Goal: Task Accomplishment & Management: Use online tool/utility

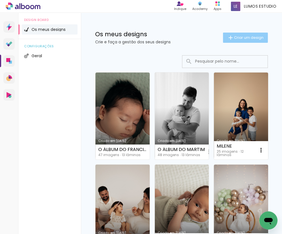
click at [240, 36] on span "Criar um design" at bounding box center [249, 38] width 30 height 4
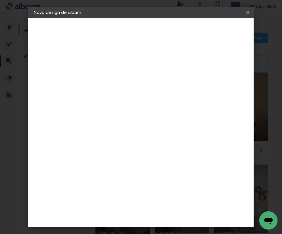
click at [127, 77] on input at bounding box center [127, 76] width 0 height 9
type input "O ÁLBUM DA [PERSON_NAME]"
type paper-input "O ÁLBUM DA [PERSON_NAME]"
click at [185, 34] on paper-button "Avançar" at bounding box center [171, 30] width 28 height 10
click at [160, 120] on div "D" at bounding box center [135, 118] width 50 height 7
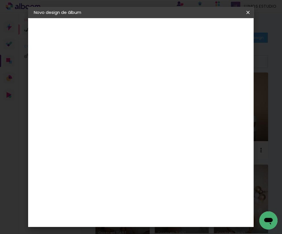
click at [160, 123] on paper-item "DreambooksPro" at bounding box center [135, 128] width 50 height 12
click at [218, 35] on header "Fornecedor Escolha um fornecedor ou avance com o tamanho livre. Voltar Avançar" at bounding box center [160, 39] width 116 height 43
click at [0, 0] on slot "Avançar" at bounding box center [0, 0] width 0 height 0
click at [149, 96] on input "text" at bounding box center [138, 99] width 22 height 9
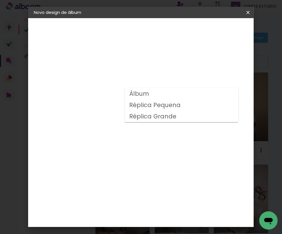
click at [162, 97] on paper-item "Álbum" at bounding box center [182, 93] width 114 height 11
type input "Álbum"
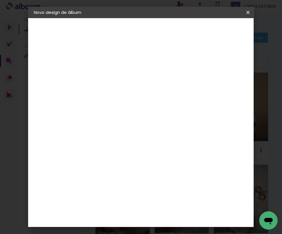
scroll to position [47, 0]
click at [149, 211] on span "20 × 20" at bounding box center [152, 217] width 26 height 12
click at [0, 0] on slot "Avançar" at bounding box center [0, 0] width 0 height 0
click at [217, 30] on span "Iniciar design" at bounding box center [210, 32] width 13 height 8
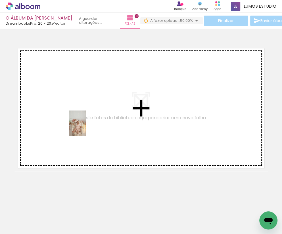
drag, startPoint x: 61, startPoint y: 221, endPoint x: 86, endPoint y: 128, distance: 96.4
click at [86, 128] on quentale-workspace at bounding box center [141, 117] width 282 height 234
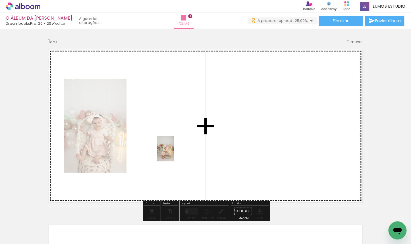
drag, startPoint x: 91, startPoint y: 227, endPoint x: 174, endPoint y: 152, distance: 111.5
click at [174, 152] on quentale-workspace at bounding box center [205, 122] width 411 height 244
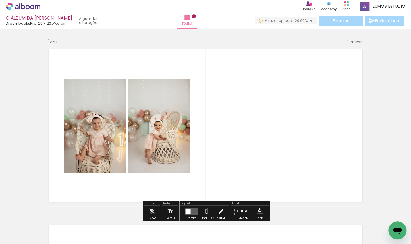
scroll to position [14, 0]
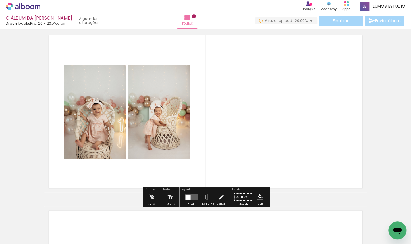
click at [191, 199] on quentale-layouter at bounding box center [191, 196] width 13 height 7
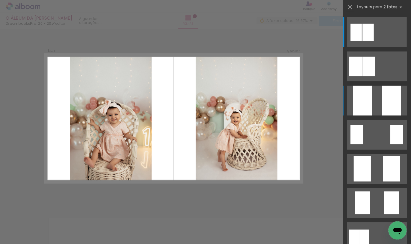
scroll to position [0, 0]
click at [282, 111] on div at bounding box center [361, 100] width 19 height 30
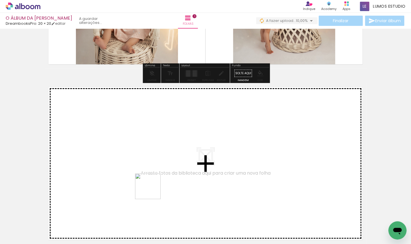
drag, startPoint x: 127, startPoint y: 226, endPoint x: 163, endPoint y: 164, distance: 72.4
click at [163, 164] on quentale-workspace at bounding box center [205, 122] width 411 height 244
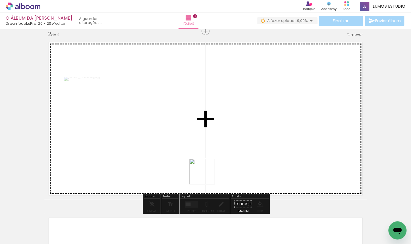
drag, startPoint x: 145, startPoint y: 227, endPoint x: 237, endPoint y: 149, distance: 120.8
click at [237, 149] on quentale-workspace at bounding box center [205, 122] width 411 height 244
drag, startPoint x: 189, startPoint y: 224, endPoint x: 195, endPoint y: 149, distance: 74.9
click at [195, 149] on quentale-workspace at bounding box center [205, 122] width 411 height 244
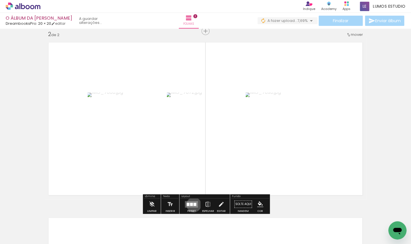
click at [193, 204] on div at bounding box center [194, 203] width 3 height 3
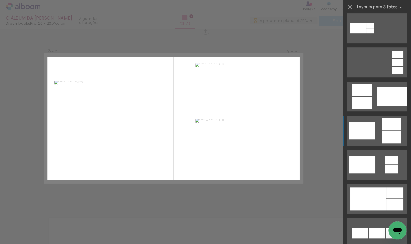
click at [282, 138] on quentale-layouter at bounding box center [377, 131] width 60 height 30
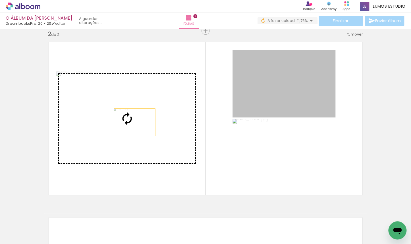
drag, startPoint x: 274, startPoint y: 99, endPoint x: 134, endPoint y: 122, distance: 141.5
click at [0, 0] on slot at bounding box center [0, 0] width 0 height 0
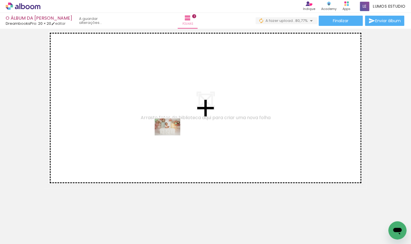
drag, startPoint x: 217, startPoint y: 211, endPoint x: 171, endPoint y: 135, distance: 88.6
click at [171, 135] on quentale-workspace at bounding box center [205, 122] width 411 height 244
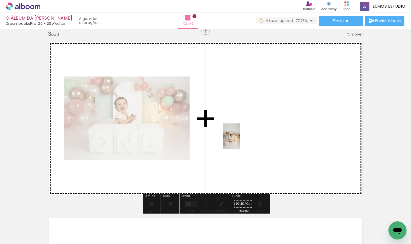
drag, startPoint x: 247, startPoint y: 226, endPoint x: 240, endPoint y: 140, distance: 85.8
click at [240, 140] on quentale-workspace at bounding box center [205, 122] width 411 height 244
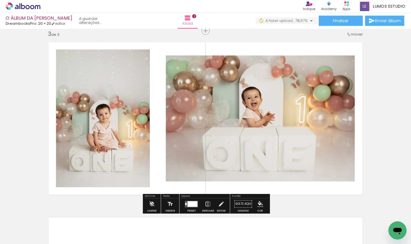
click at [190, 204] on div at bounding box center [192, 203] width 10 height 6
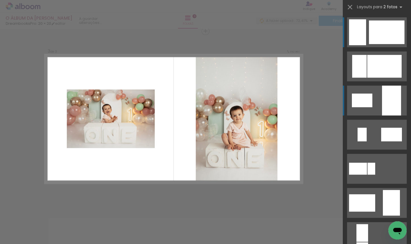
click at [282, 107] on div at bounding box center [391, 100] width 19 height 30
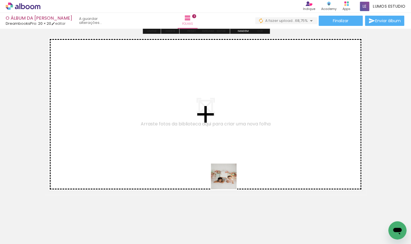
drag, startPoint x: 276, startPoint y: 231, endPoint x: 167, endPoint y: 136, distance: 145.1
click at [167, 136] on quentale-workspace at bounding box center [205, 122] width 411 height 244
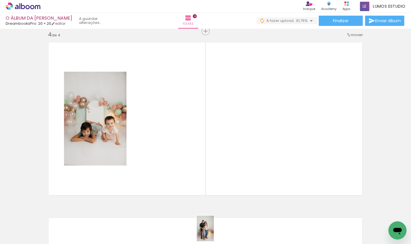
drag, startPoint x: 317, startPoint y: 218, endPoint x: 213, endPoint y: 232, distance: 104.8
click at [213, 232] on quentale-thumb at bounding box center [197, 224] width 32 height 33
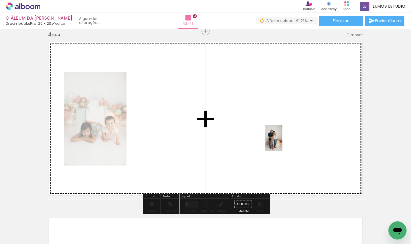
drag, startPoint x: 198, startPoint y: 228, endPoint x: 282, endPoint y: 142, distance: 120.0
click at [282, 142] on quentale-workspace at bounding box center [205, 122] width 411 height 244
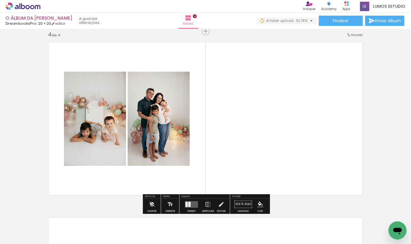
click at [195, 202] on quentale-layouter at bounding box center [191, 203] width 13 height 7
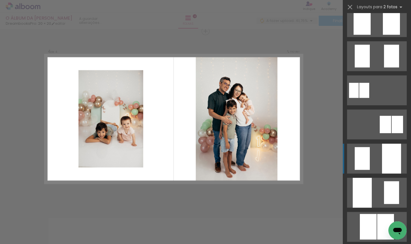
click at [282, 164] on div at bounding box center [391, 158] width 19 height 30
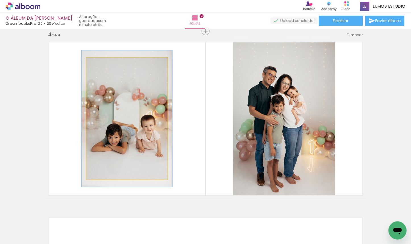
type paper-slider "112"
click at [102, 65] on div at bounding box center [101, 63] width 5 height 5
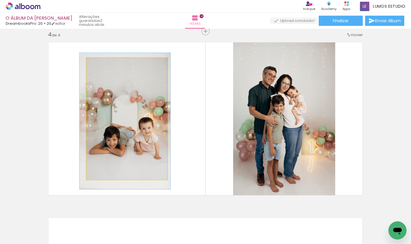
drag, startPoint x: 117, startPoint y: 112, endPoint x: 115, endPoint y: 115, distance: 3.0
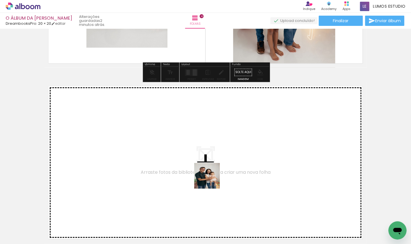
drag, startPoint x: 230, startPoint y: 218, endPoint x: 201, endPoint y: 165, distance: 61.0
click at [201, 165] on quentale-workspace at bounding box center [205, 122] width 411 height 244
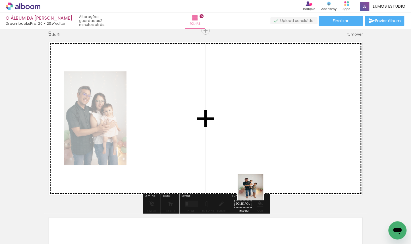
drag, startPoint x: 265, startPoint y: 224, endPoint x: 227, endPoint y: 141, distance: 91.1
click at [227, 141] on quentale-workspace at bounding box center [205, 122] width 411 height 244
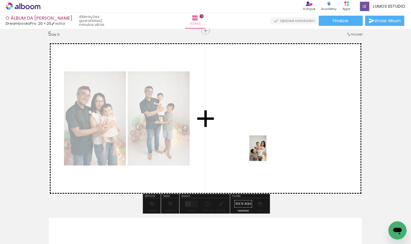
drag, startPoint x: 296, startPoint y: 213, endPoint x: 266, endPoint y: 152, distance: 67.5
click at [266, 152] on quentale-workspace at bounding box center [205, 122] width 411 height 244
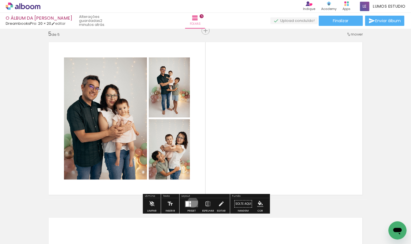
click at [191, 202] on quentale-layouter at bounding box center [191, 203] width 13 height 7
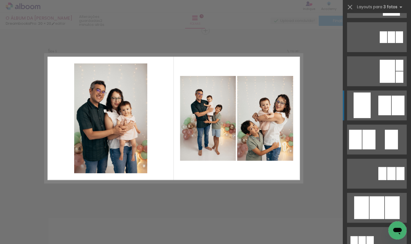
click at [282, 104] on quentale-layouter at bounding box center [377, 105] width 60 height 30
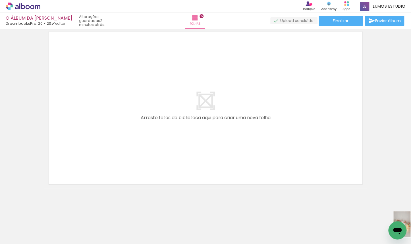
scroll to position [0, 278]
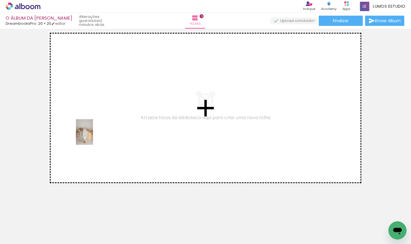
drag, startPoint x: 324, startPoint y: 226, endPoint x: 93, endPoint y: 136, distance: 248.5
click at [93, 136] on quentale-workspace at bounding box center [205, 122] width 411 height 244
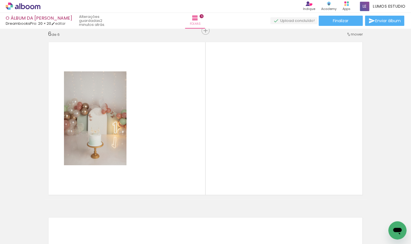
scroll to position [883, 0]
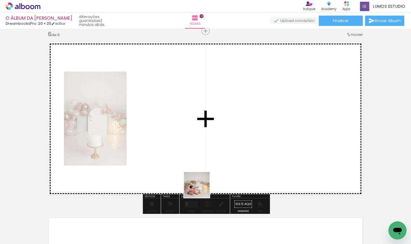
drag, startPoint x: 198, startPoint y: 224, endPoint x: 198, endPoint y: 148, distance: 76.1
click at [198, 148] on quentale-workspace at bounding box center [205, 122] width 411 height 244
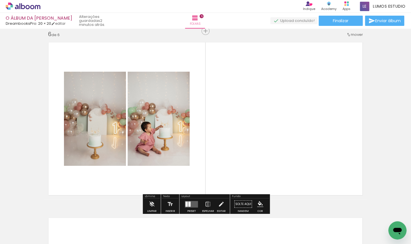
click at [188, 202] on div at bounding box center [189, 203] width 2 height 5
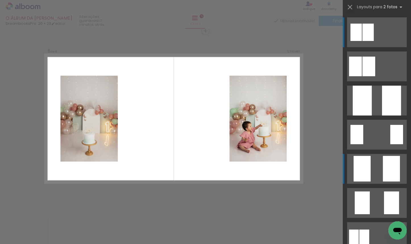
scroll to position [883, 0]
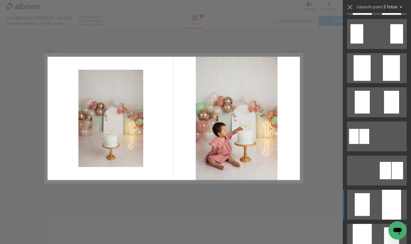
click at [282, 199] on div at bounding box center [391, 204] width 19 height 30
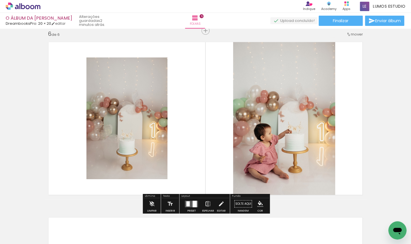
click at [206, 203] on iron-icon at bounding box center [207, 203] width 6 height 11
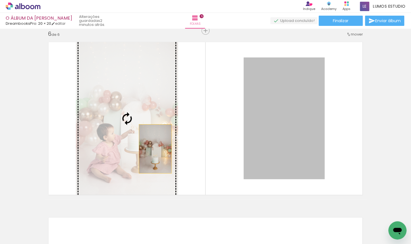
drag, startPoint x: 296, startPoint y: 148, endPoint x: 146, endPoint y: 148, distance: 150.2
click at [0, 0] on slot at bounding box center [0, 0] width 0 height 0
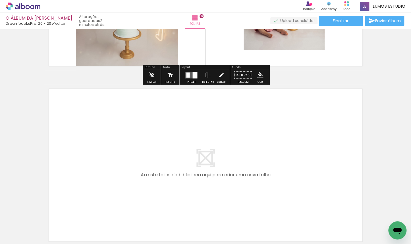
scroll to position [1069, 0]
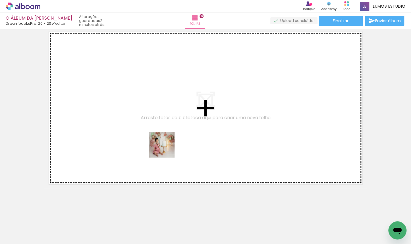
drag, startPoint x: 219, startPoint y: 224, endPoint x: 166, endPoint y: 148, distance: 92.8
click at [166, 148] on quentale-workspace at bounding box center [205, 122] width 411 height 244
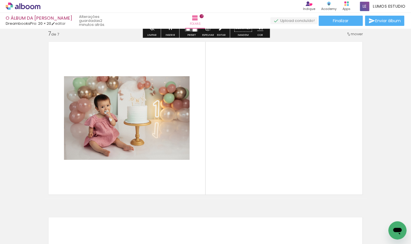
scroll to position [1058, 0]
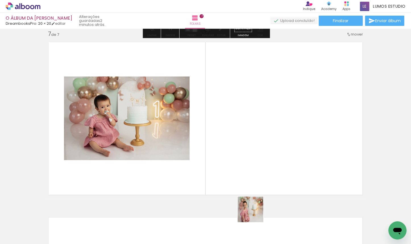
drag, startPoint x: 254, startPoint y: 223, endPoint x: 237, endPoint y: 152, distance: 72.4
click at [237, 152] on quentale-workspace at bounding box center [205, 122] width 411 height 244
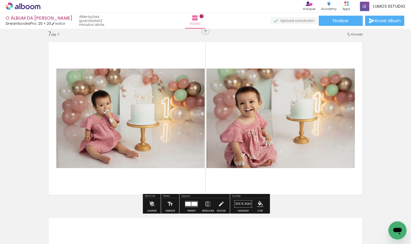
click at [186, 201] on div at bounding box center [188, 203] width 6 height 4
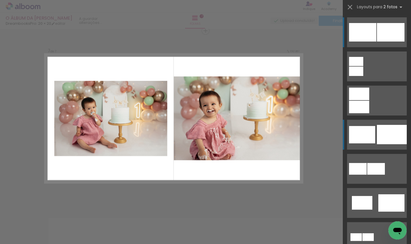
scroll to position [1058, 0]
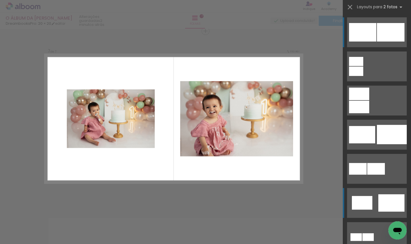
click at [282, 204] on div at bounding box center [391, 202] width 26 height 17
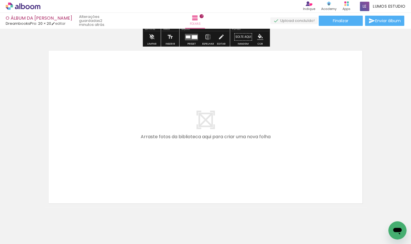
scroll to position [1244, 0]
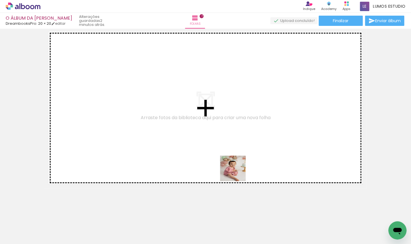
drag, startPoint x: 291, startPoint y: 217, endPoint x: 162, endPoint y: 127, distance: 157.1
click at [162, 127] on quentale-workspace at bounding box center [205, 122] width 411 height 244
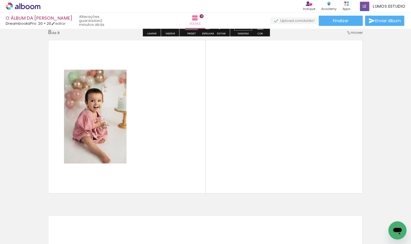
scroll to position [1233, 0]
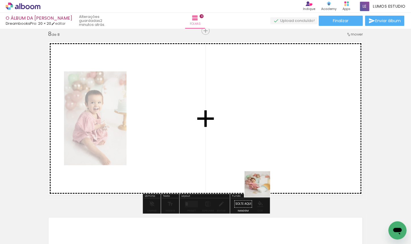
drag, startPoint x: 320, startPoint y: 221, endPoint x: 194, endPoint y: 151, distance: 144.9
click at [194, 151] on quentale-workspace at bounding box center [205, 122] width 411 height 244
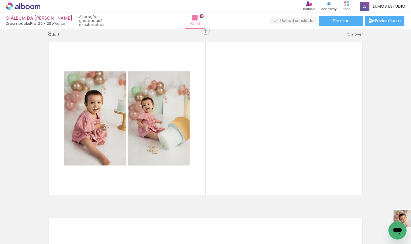
scroll to position [0, 308]
drag, startPoint x: 355, startPoint y: 221, endPoint x: 328, endPoint y: 235, distance: 30.7
click at [282, 234] on quentale-thumb at bounding box center [321, 224] width 32 height 33
drag, startPoint x: 378, startPoint y: 221, endPoint x: 211, endPoint y: 237, distance: 167.7
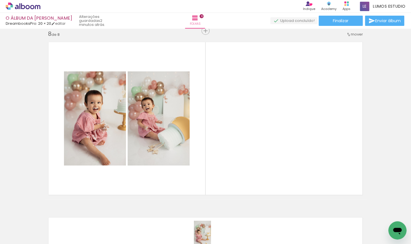
click at [209, 234] on iron-image at bounding box center [199, 224] width 20 height 29
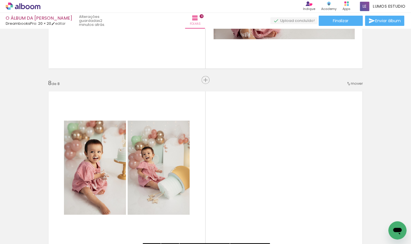
scroll to position [1180, 0]
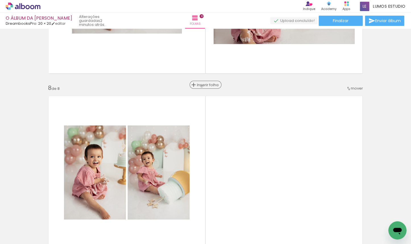
click at [206, 86] on span "Inserir folha" at bounding box center [208, 85] width 22 height 4
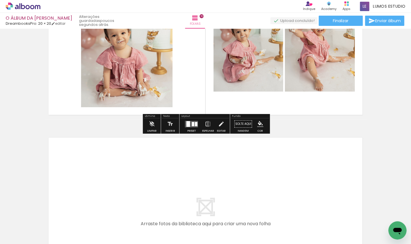
scroll to position [1770, 0]
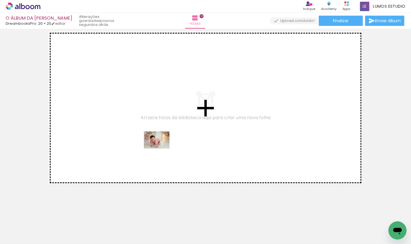
drag, startPoint x: 136, startPoint y: 223, endPoint x: 161, endPoint y: 147, distance: 80.3
click at [161, 147] on quentale-workspace at bounding box center [205, 122] width 411 height 244
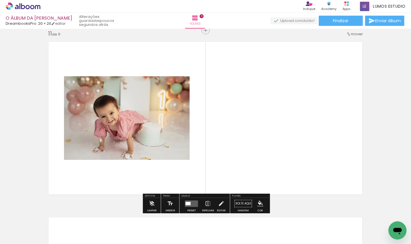
scroll to position [1759, 0]
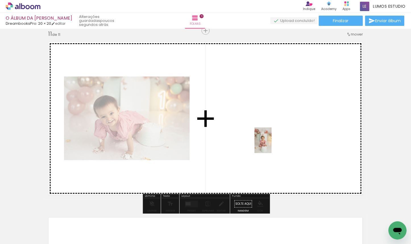
drag, startPoint x: 169, startPoint y: 223, endPoint x: 271, endPoint y: 144, distance: 128.6
click at [271, 144] on quentale-workspace at bounding box center [205, 122] width 411 height 244
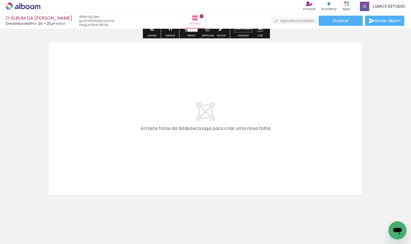
scroll to position [1945, 0]
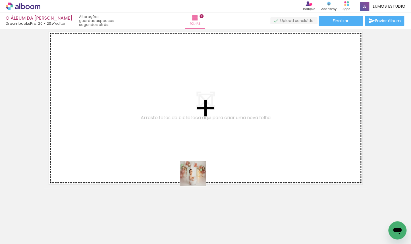
drag, startPoint x: 205, startPoint y: 226, endPoint x: 190, endPoint y: 145, distance: 81.8
click at [190, 145] on quentale-workspace at bounding box center [205, 122] width 411 height 244
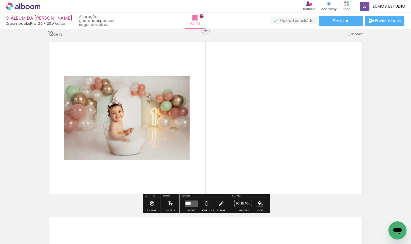
scroll to position [1934, 0]
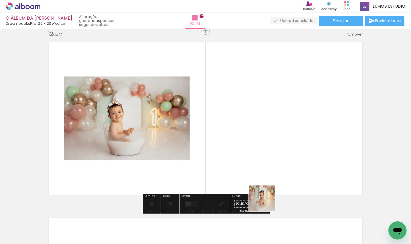
drag, startPoint x: 263, startPoint y: 227, endPoint x: 267, endPoint y: 162, distance: 64.3
click at [267, 162] on quentale-workspace at bounding box center [205, 122] width 411 height 244
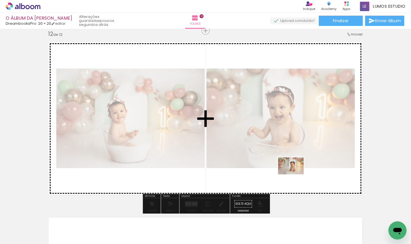
drag, startPoint x: 299, startPoint y: 233, endPoint x: 295, endPoint y: 174, distance: 58.7
click at [295, 174] on quentale-workspace at bounding box center [205, 122] width 411 height 244
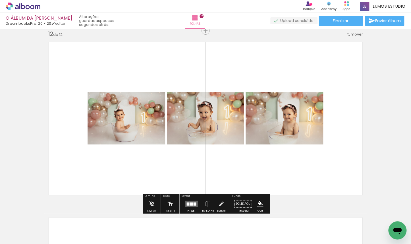
click at [190, 202] on div at bounding box center [191, 203] width 3 height 3
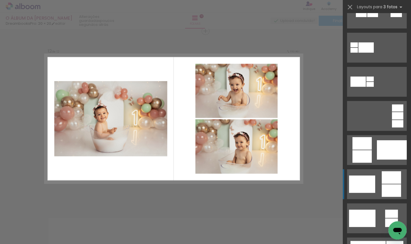
scroll to position [86, 0]
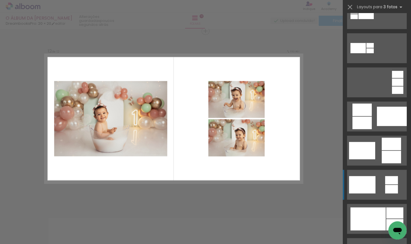
click at [392, 182] on div at bounding box center [391, 180] width 13 height 8
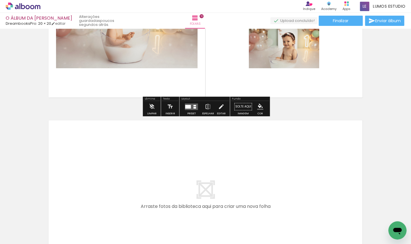
scroll to position [2086, 0]
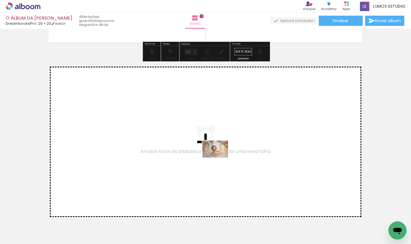
drag, startPoint x: 238, startPoint y: 224, endPoint x: 219, endPoint y: 157, distance: 69.5
click at [219, 157] on quentale-workspace at bounding box center [205, 122] width 411 height 244
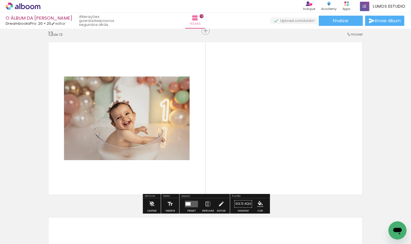
scroll to position [2114, 0]
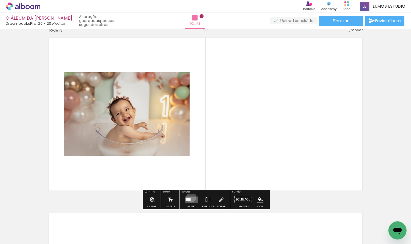
click at [190, 197] on quentale-layouter at bounding box center [191, 199] width 13 height 7
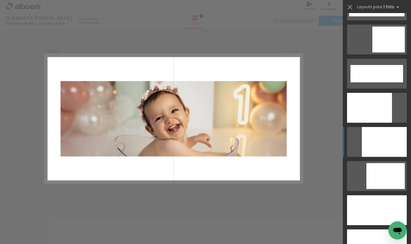
scroll to position [1483, 0]
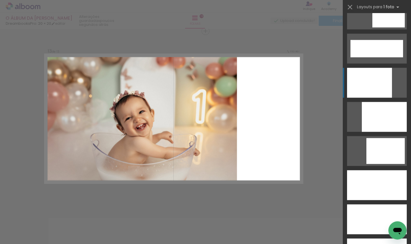
click at [363, 82] on div at bounding box center [369, 83] width 45 height 30
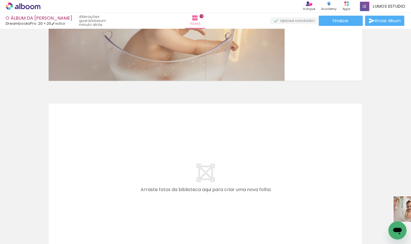
scroll to position [0, 719]
drag, startPoint x: 773, startPoint y: 439, endPoint x: 388, endPoint y: 225, distance: 440.0
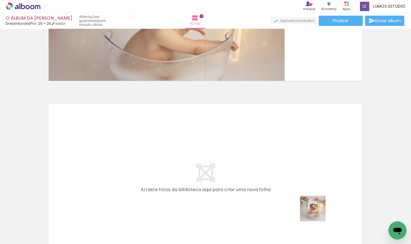
drag, startPoint x: 333, startPoint y: 225, endPoint x: 181, endPoint y: 167, distance: 162.0
click at [181, 167] on quentale-workspace at bounding box center [205, 122] width 411 height 244
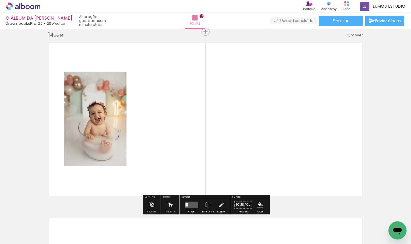
scroll to position [2284, 0]
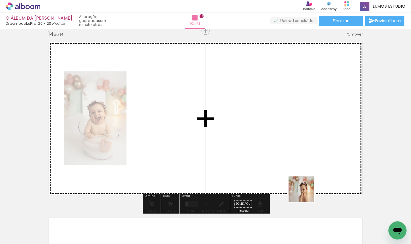
drag, startPoint x: 353, startPoint y: 222, endPoint x: 221, endPoint y: 156, distance: 147.5
click at [221, 156] on quentale-workspace at bounding box center [205, 122] width 411 height 244
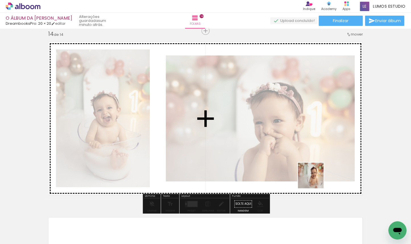
drag, startPoint x: 391, startPoint y: 220, endPoint x: 302, endPoint y: 173, distance: 100.3
click at [302, 173] on quentale-workspace at bounding box center [205, 122] width 411 height 244
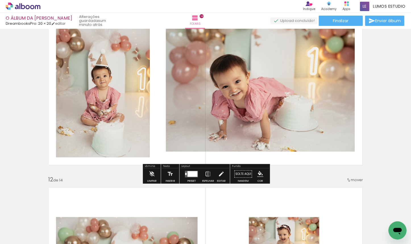
scroll to position [1807, 0]
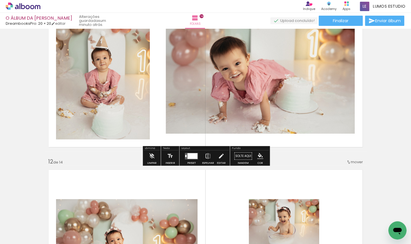
click at [189, 157] on div at bounding box center [192, 156] width 10 height 6
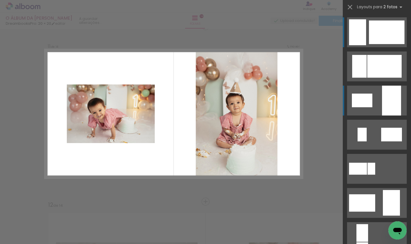
scroll to position [1759, 0]
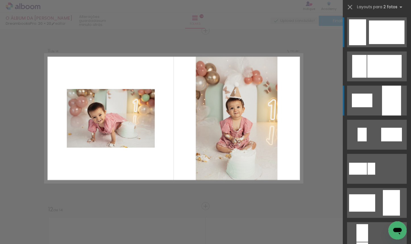
click at [386, 101] on div at bounding box center [391, 100] width 19 height 30
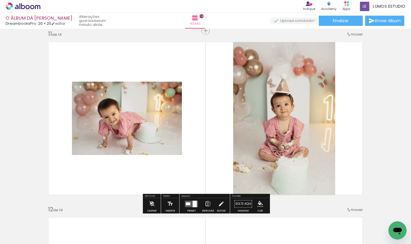
click at [208, 203] on iron-icon at bounding box center [207, 203] width 6 height 11
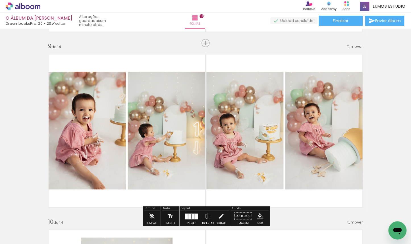
scroll to position [1396, 0]
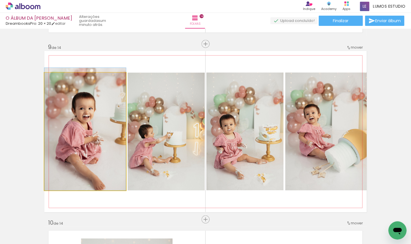
drag, startPoint x: 99, startPoint y: 148, endPoint x: 101, endPoint y: 139, distance: 9.6
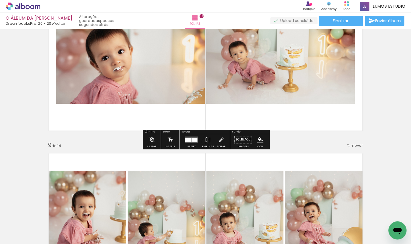
scroll to position [1320, 0]
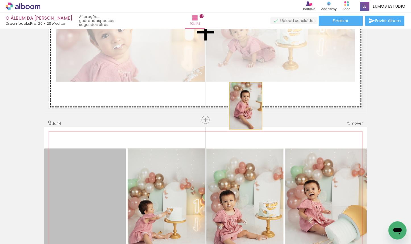
drag, startPoint x: 98, startPoint y: 185, endPoint x: 246, endPoint y: 102, distance: 170.2
click at [246, 102] on div "Inserir folha 1 de 14 Inserir folha 2 de 14 Inserir folha 3 de 14 Inserir folha…" at bounding box center [205, 25] width 411 height 2628
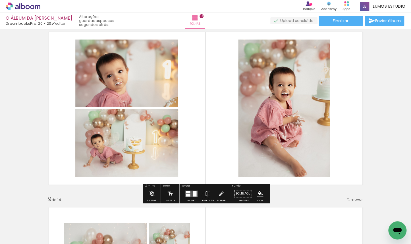
scroll to position [1228, 0]
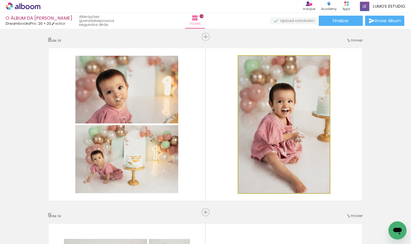
drag, startPoint x: 271, startPoint y: 156, endPoint x: 270, endPoint y: 143, distance: 12.5
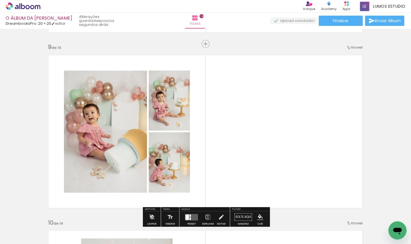
scroll to position [1424, 0]
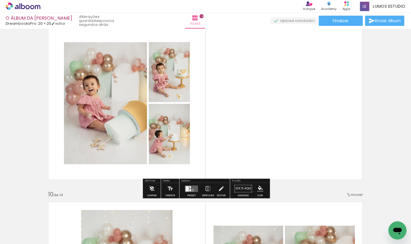
click at [191, 190] on quentale-layouter at bounding box center [191, 188] width 13 height 7
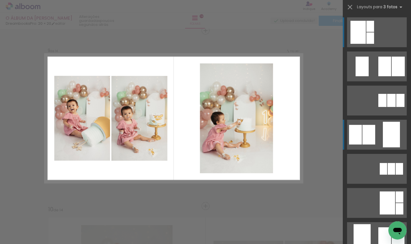
scroll to position [1408, 0]
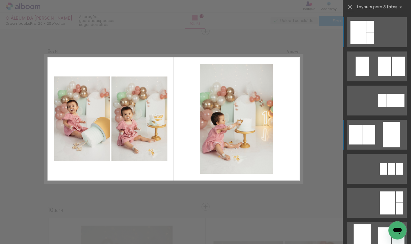
click at [385, 129] on div at bounding box center [390, 135] width 17 height 26
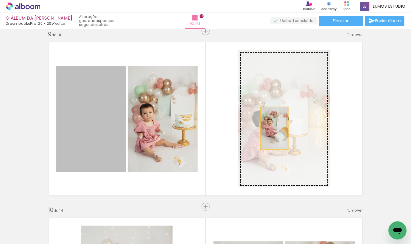
drag, startPoint x: 113, startPoint y: 120, endPoint x: 289, endPoint y: 123, distance: 176.6
click at [0, 0] on slot at bounding box center [0, 0] width 0 height 0
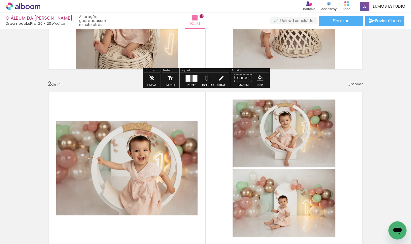
scroll to position [0, 0]
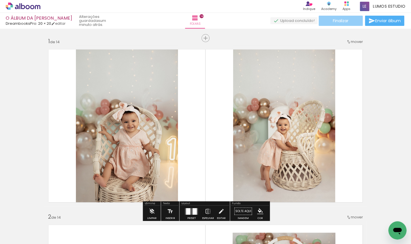
click at [334, 24] on paper-button "Finalizar" at bounding box center [340, 21] width 44 height 10
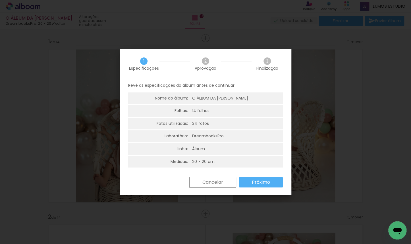
click at [0, 0] on slot "Próximo" at bounding box center [0, 0] width 0 height 0
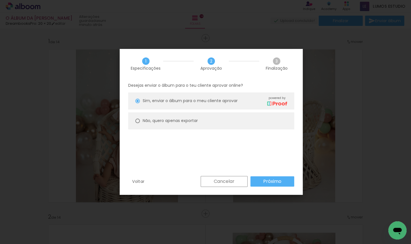
click at [0, 0] on slot "Próximo" at bounding box center [0, 0] width 0 height 0
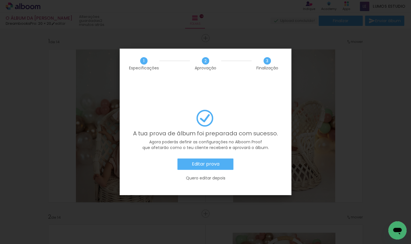
click at [226, 158] on paper-button "Editar prova" at bounding box center [205, 163] width 56 height 11
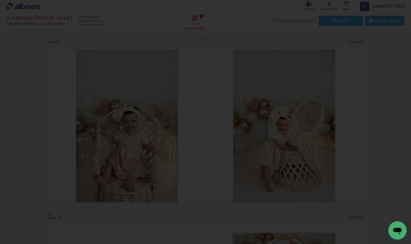
scroll to position [0, 713]
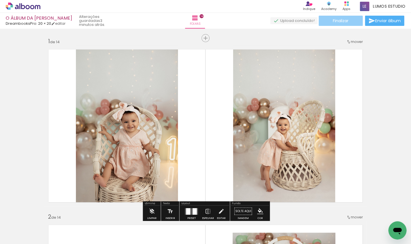
click at [340, 22] on span "Finalizar" at bounding box center [340, 21] width 16 height 4
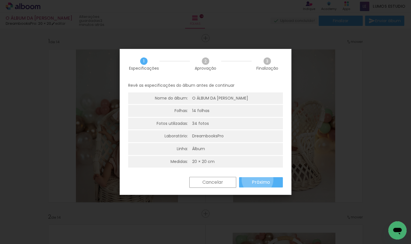
click at [0, 0] on slot "Próximo" at bounding box center [0, 0] width 0 height 0
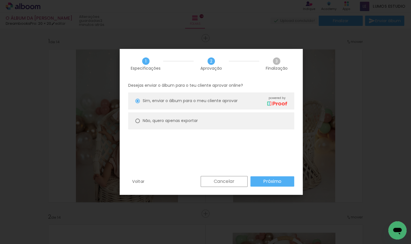
click at [257, 179] on paper-button "Próximo" at bounding box center [272, 181] width 44 height 10
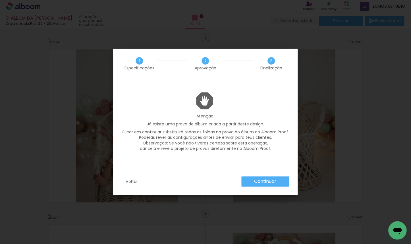
click at [0, 0] on slot "Continuar" at bounding box center [0, 0] width 0 height 0
